Goal: Transaction & Acquisition: Purchase product/service

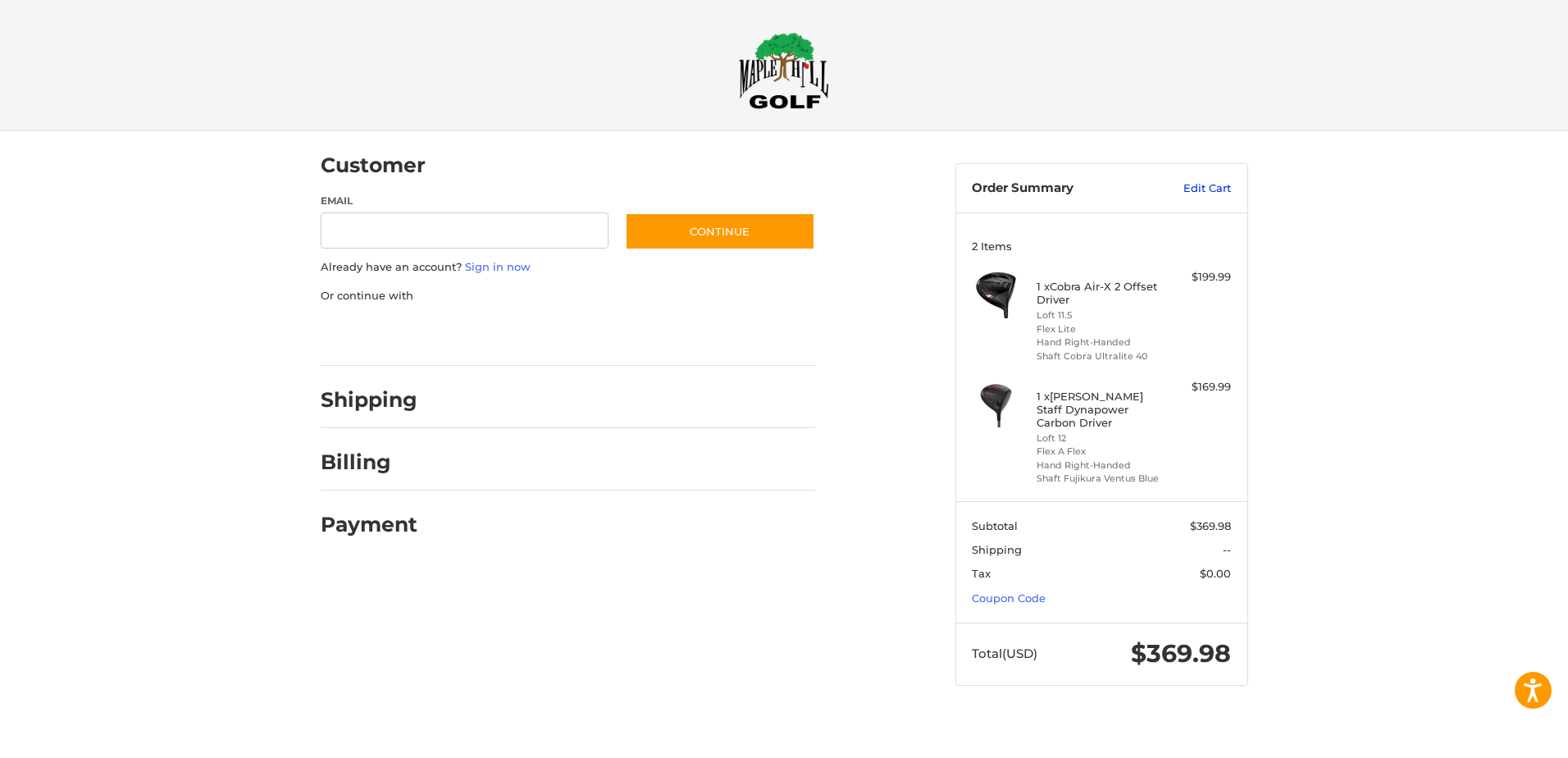
click at [1194, 192] on link "Edit Cart" at bounding box center [1189, 188] width 83 height 16
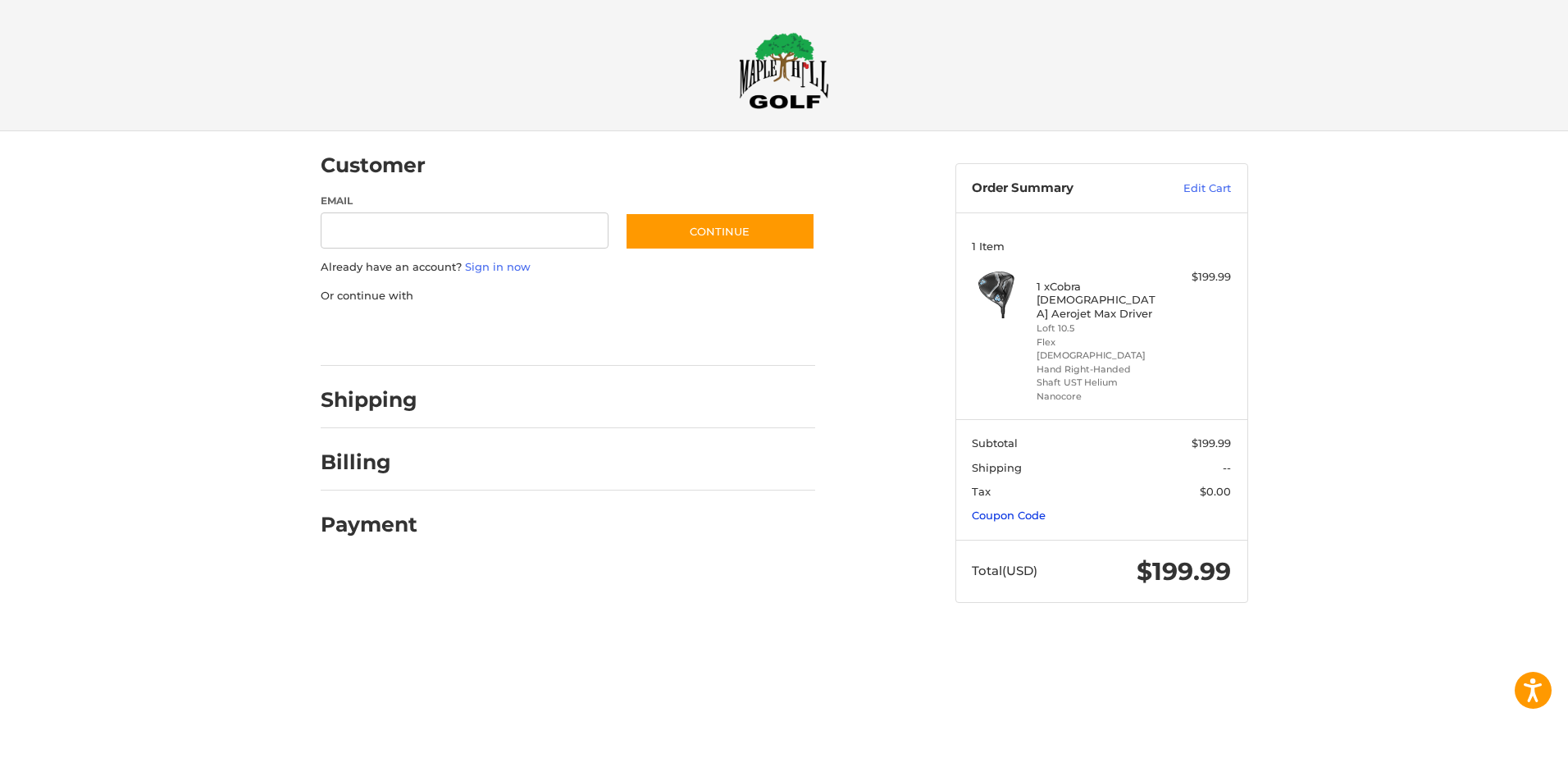
click at [1011, 508] on link "Coupon Code" at bounding box center [1009, 515] width 74 height 13
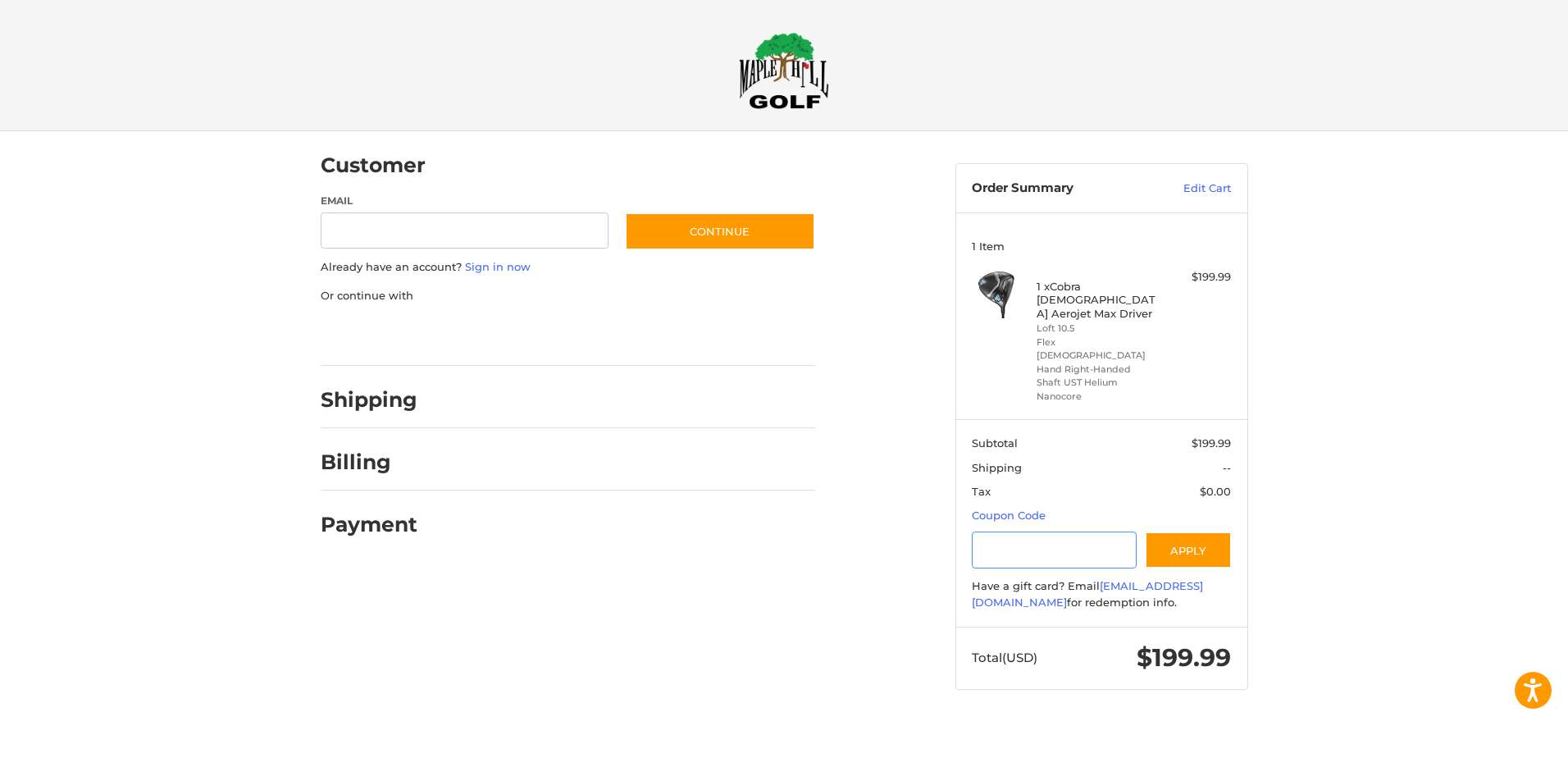
click at [1010, 533] on input "Gift Certificate or Coupon Code" at bounding box center [1054, 550] width 165 height 37
type input "******"
click at [1203, 532] on button "Apply" at bounding box center [1189, 550] width 87 height 37
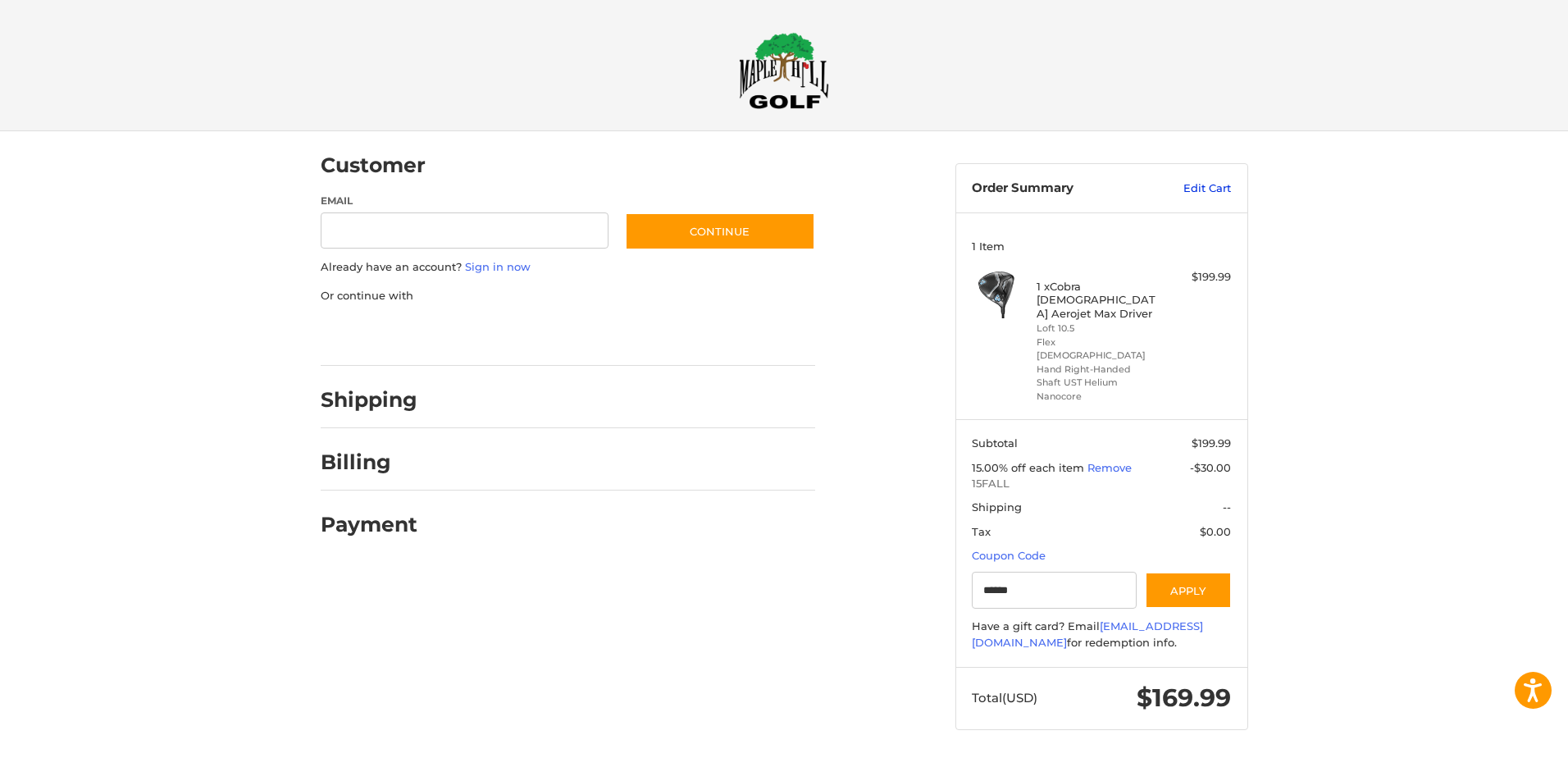
click at [1204, 190] on link "Edit Cart" at bounding box center [1189, 188] width 83 height 16
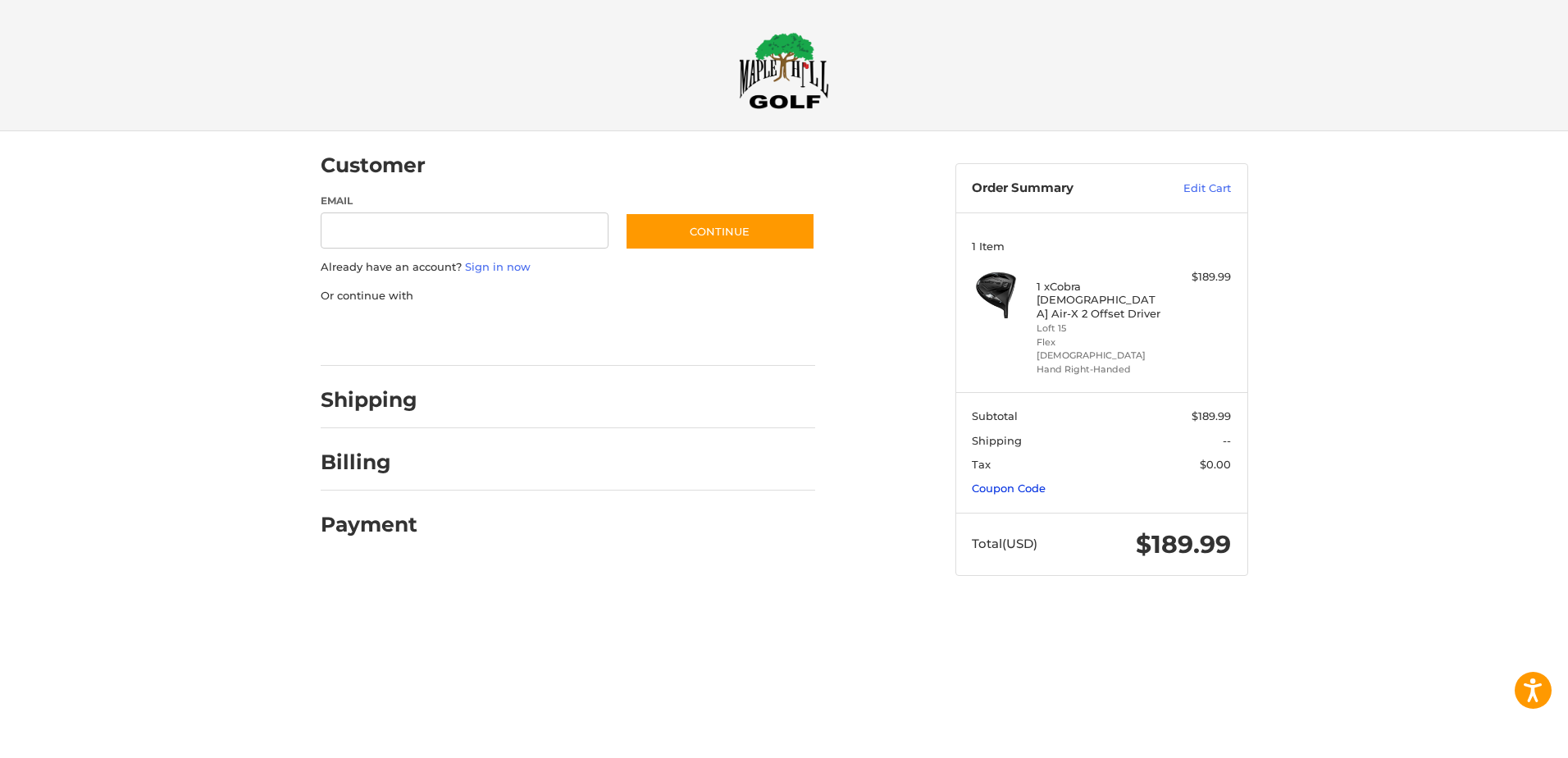
click at [997, 482] on link "Coupon Code" at bounding box center [1009, 488] width 74 height 13
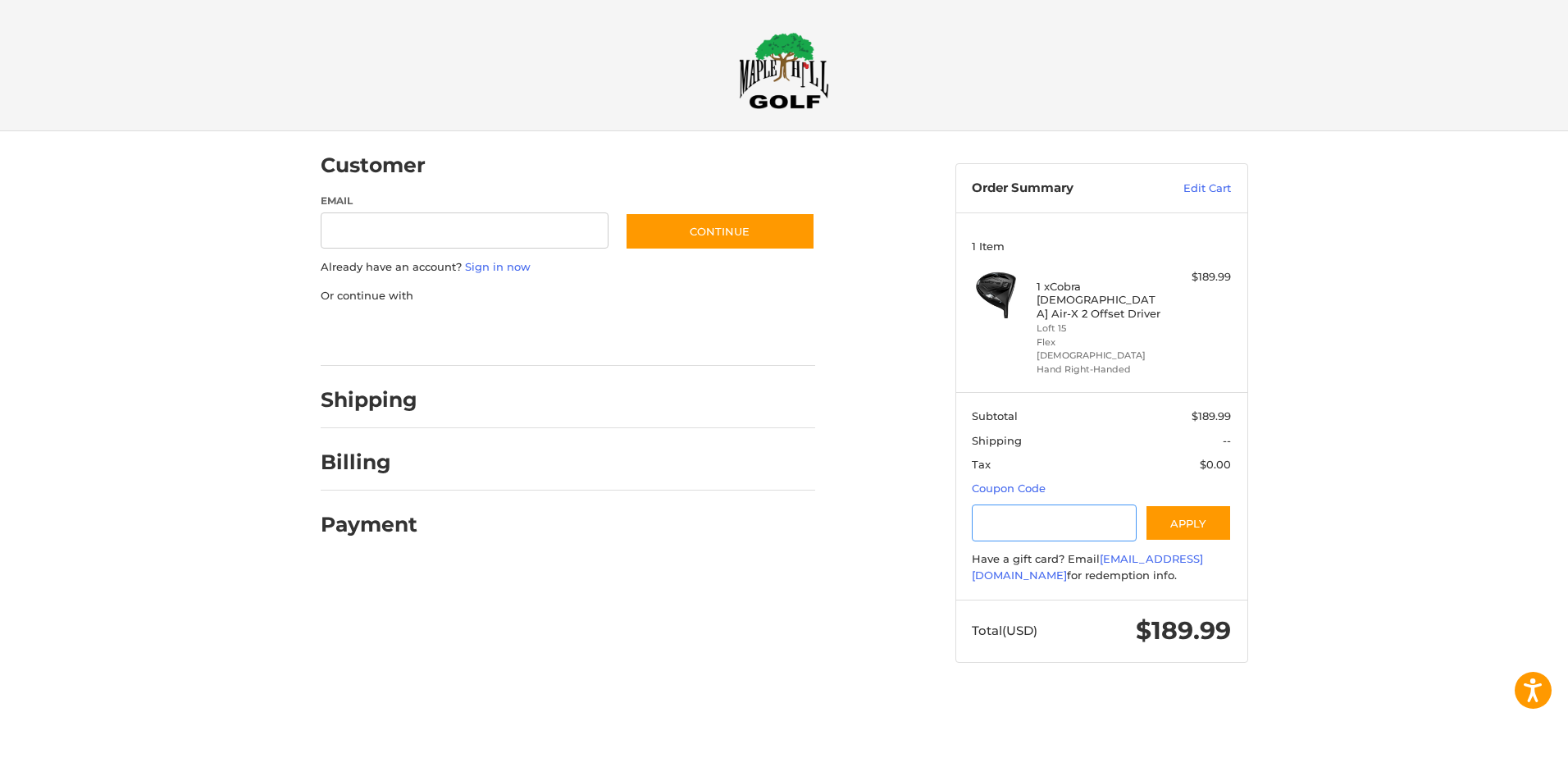
click at [1018, 504] on input "Gift Certificate or Coupon Code" at bounding box center [1054, 522] width 165 height 37
type input "******"
drag, startPoint x: 1181, startPoint y: 491, endPoint x: 1204, endPoint y: 469, distance: 31.8
click at [1182, 504] on button "Apply" at bounding box center [1189, 522] width 87 height 37
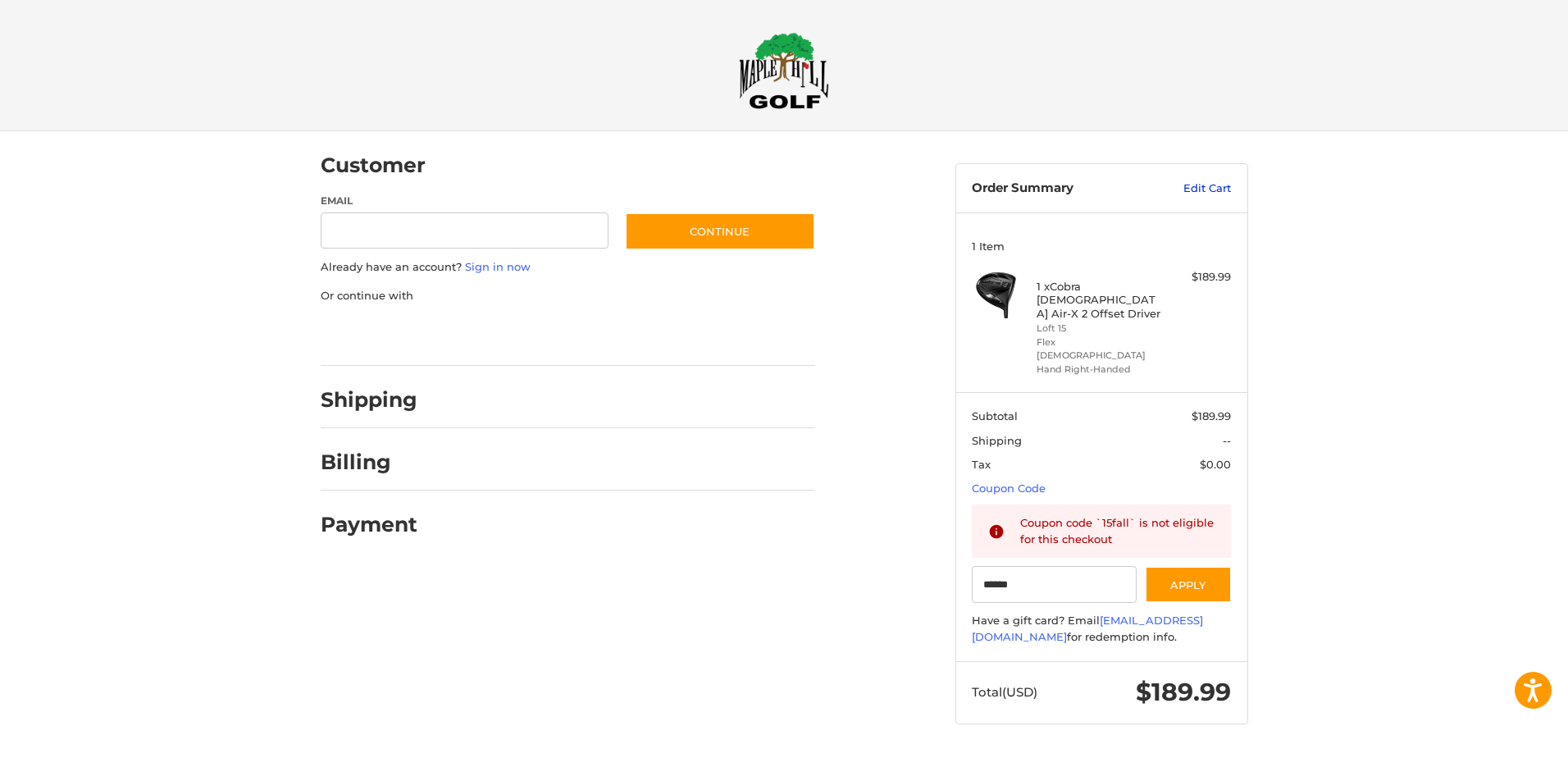
click at [1194, 186] on link "Edit Cart" at bounding box center [1189, 188] width 83 height 16
